Goal: Task Accomplishment & Management: Use online tool/utility

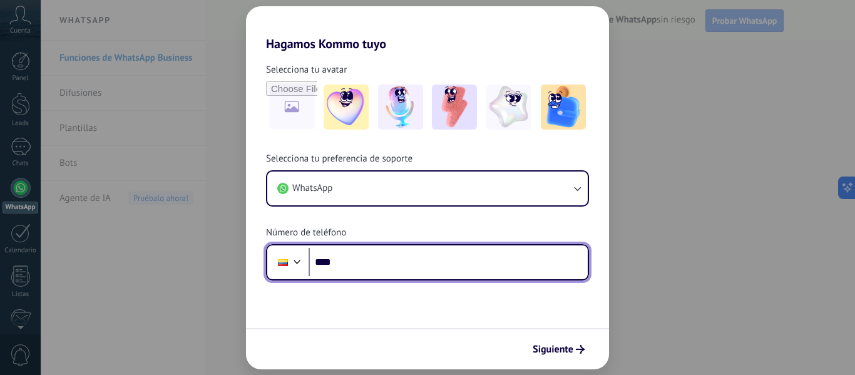
click at [493, 262] on input "****" at bounding box center [448, 262] width 279 height 29
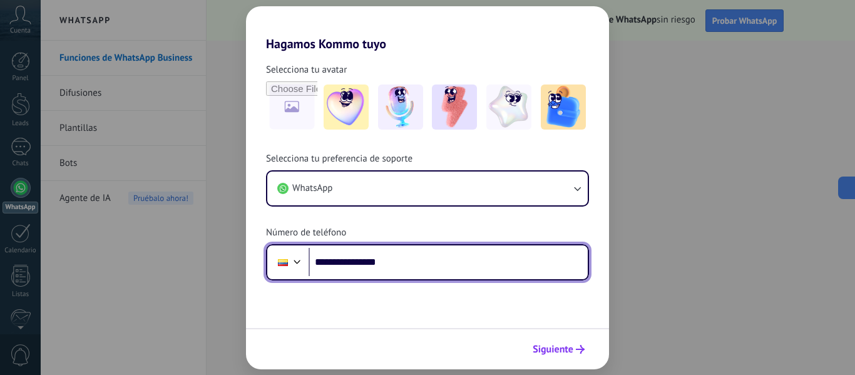
type input "**********"
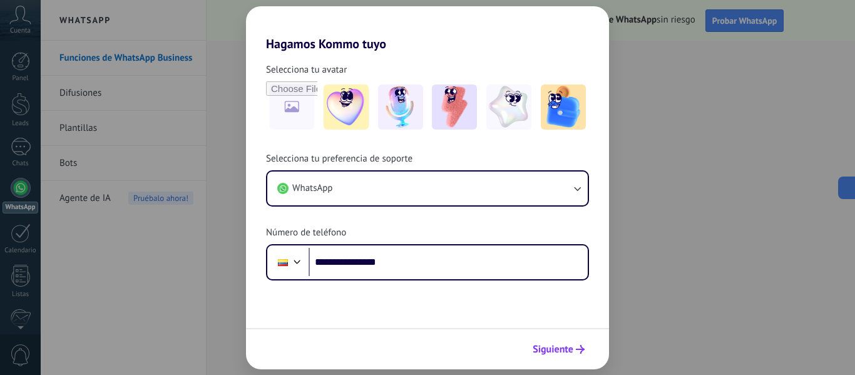
click at [563, 350] on span "Siguiente" at bounding box center [553, 349] width 41 height 9
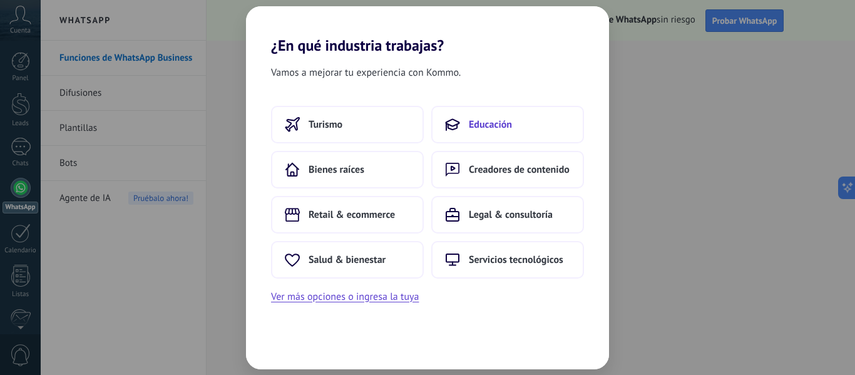
click at [477, 129] on span "Educación" at bounding box center [490, 124] width 43 height 13
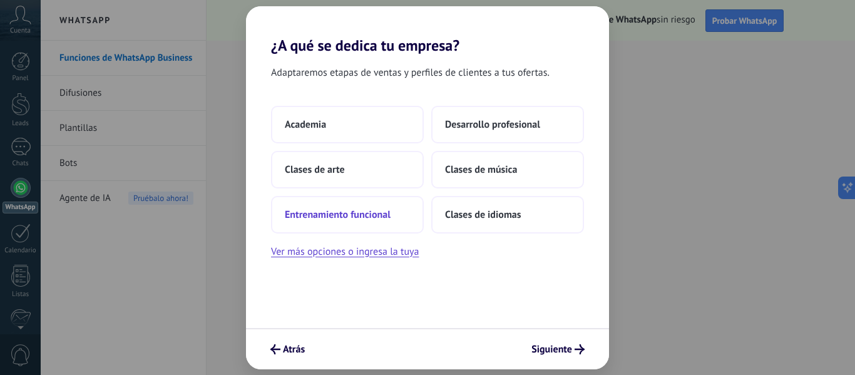
click at [356, 219] on span "Entrenamiento funcional" at bounding box center [338, 214] width 106 height 13
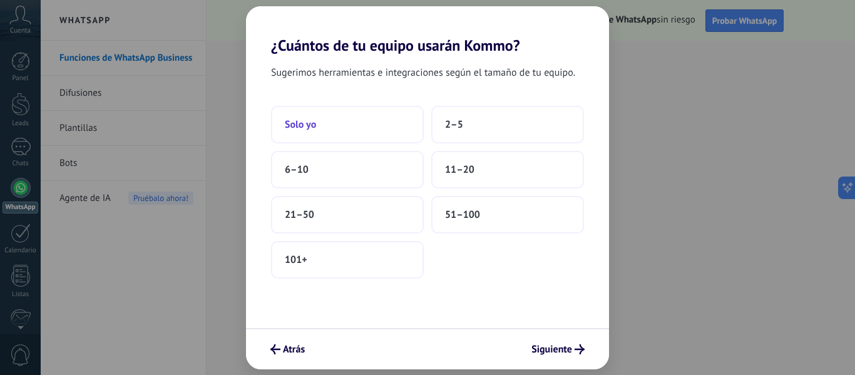
click at [335, 128] on button "Solo yo" at bounding box center [347, 125] width 153 height 38
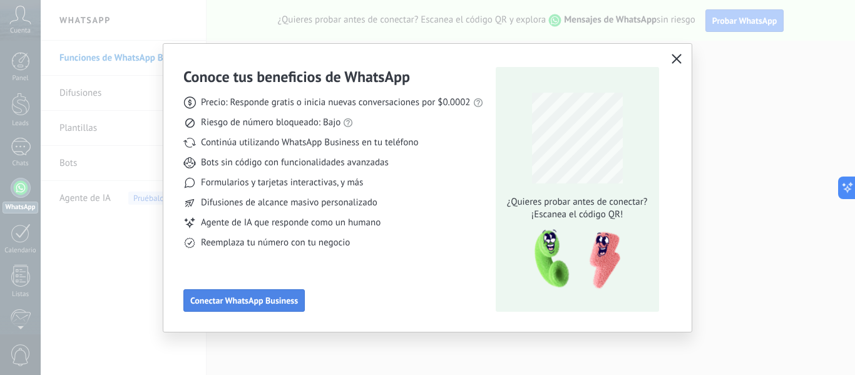
click at [263, 307] on button "Conectar WhatsApp Business" at bounding box center [243, 300] width 121 height 23
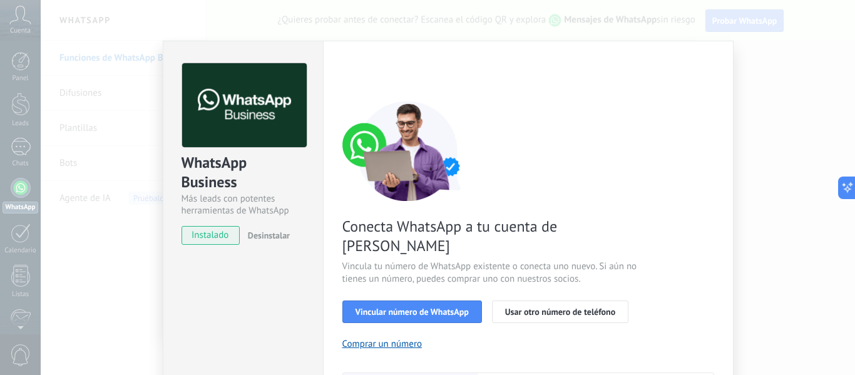
scroll to position [63, 0]
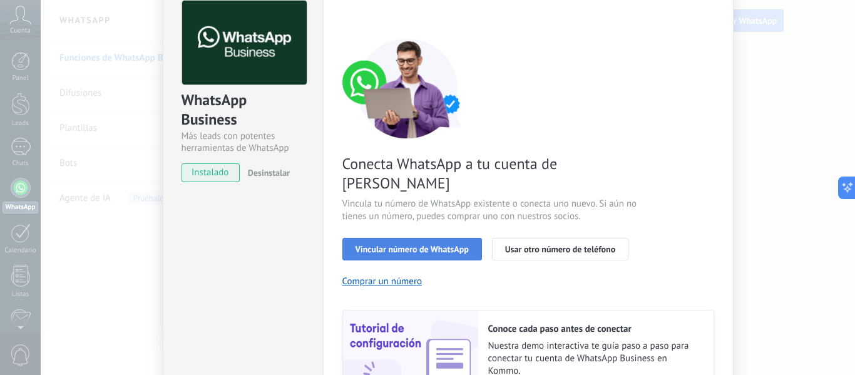
click at [436, 245] on span "Vincular número de WhatsApp" at bounding box center [412, 249] width 113 height 9
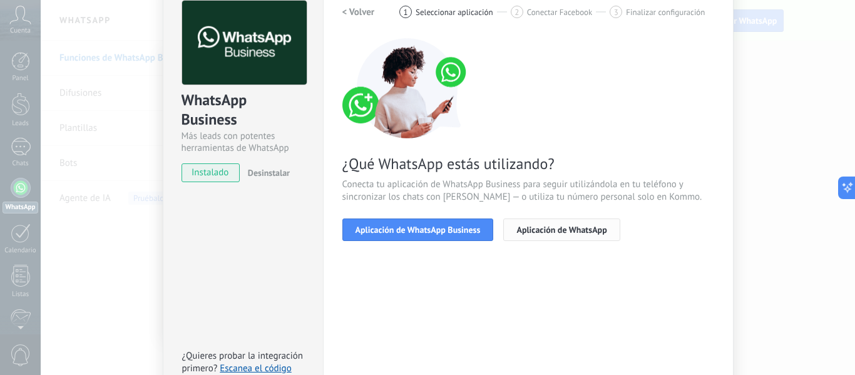
click at [567, 235] on button "Aplicación de WhatsApp" at bounding box center [561, 229] width 116 height 23
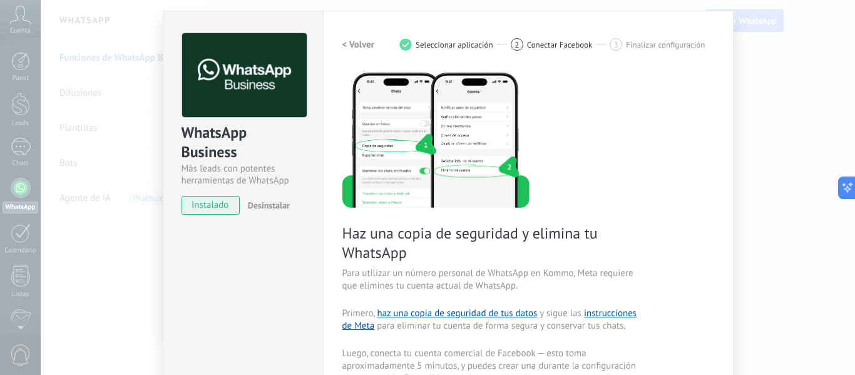
scroll to position [0, 0]
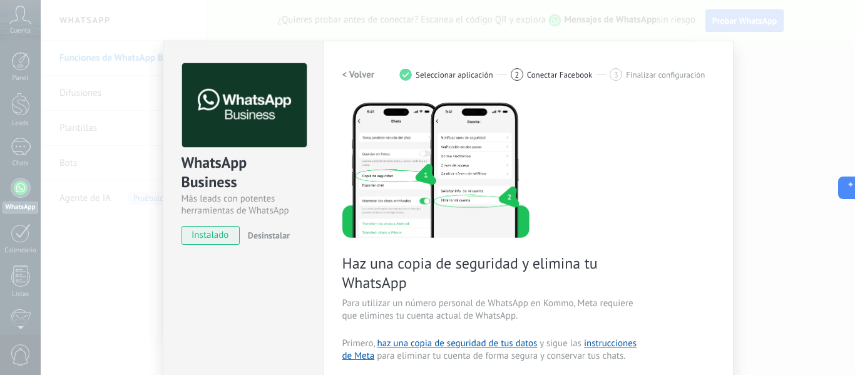
click at [762, 77] on div "WhatsApp Business Más leads con potentes herramientas de WhatsApp instalado Des…" at bounding box center [448, 187] width 814 height 375
